Goal: Communication & Community: Answer question/provide support

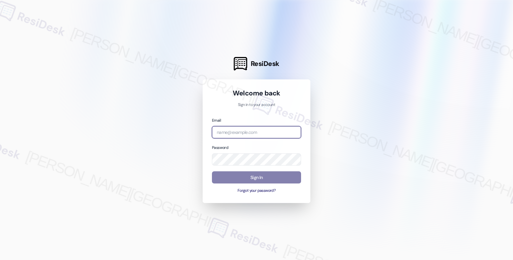
click at [248, 129] on input "email" at bounding box center [256, 132] width 89 height 12
type input "[EMAIL_ADDRESS][PERSON_NAME][DOMAIN_NAME]"
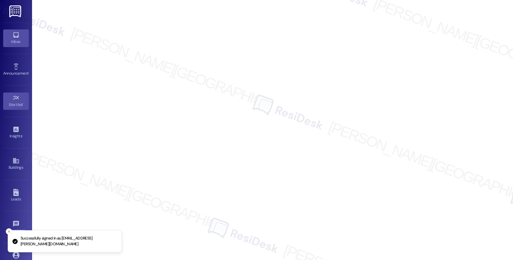
drag, startPoint x: 13, startPoint y: 42, endPoint x: 19, endPoint y: 39, distance: 6.9
click at [13, 42] on div "Inbox" at bounding box center [16, 41] width 32 height 6
